Goal: Check status: Check status

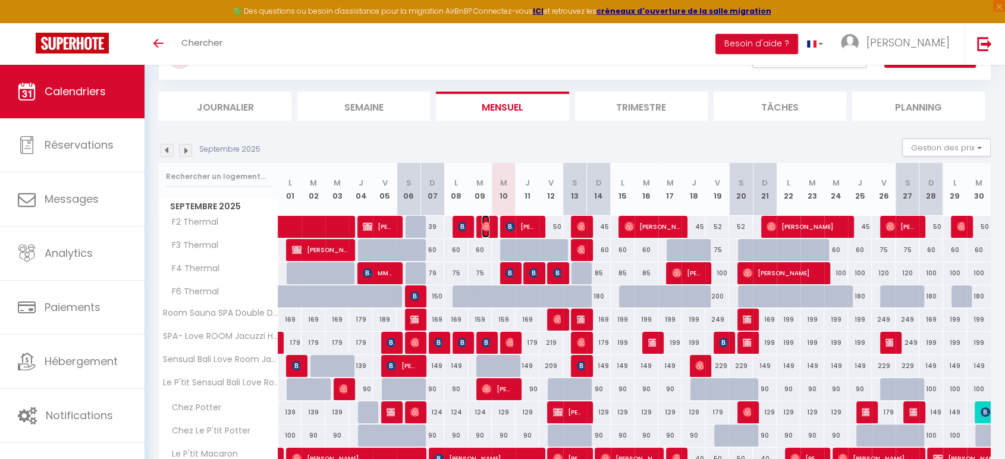
click at [488, 227] on img at bounding box center [487, 227] width 10 height 10
select select "OK"
select select "0"
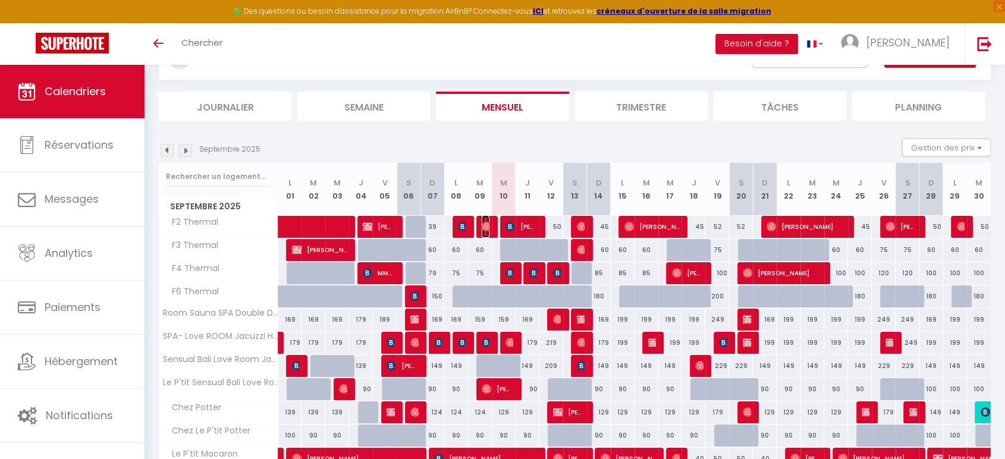
select select "1"
select select
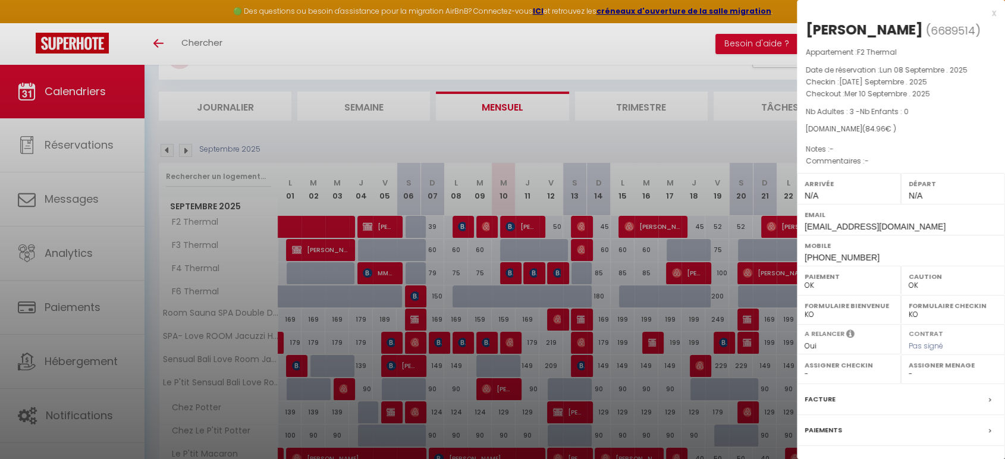
click at [488, 227] on div at bounding box center [502, 229] width 1005 height 459
